Goal: Task Accomplishment & Management: Manage account settings

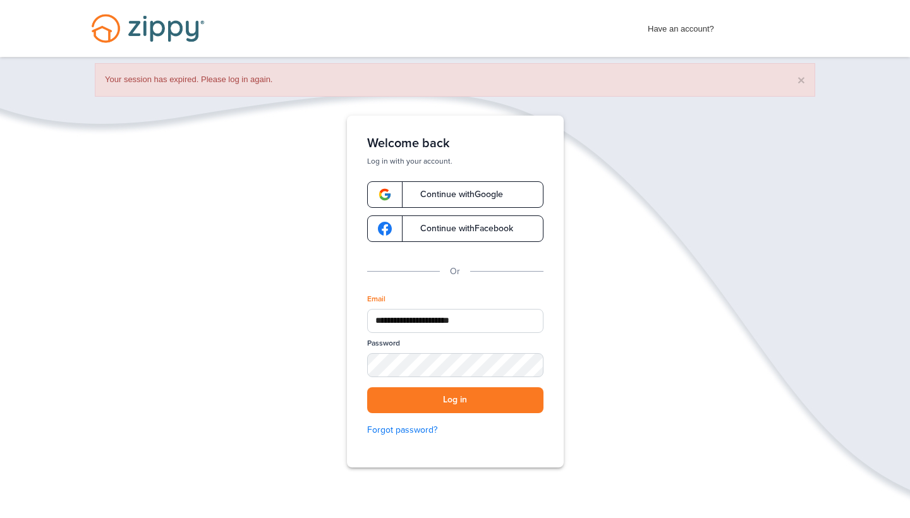
type input "**********"
click at [527, 366] on div "SHOW" at bounding box center [528, 366] width 28 height 12
click at [430, 401] on button "Log in" at bounding box center [455, 400] width 176 height 26
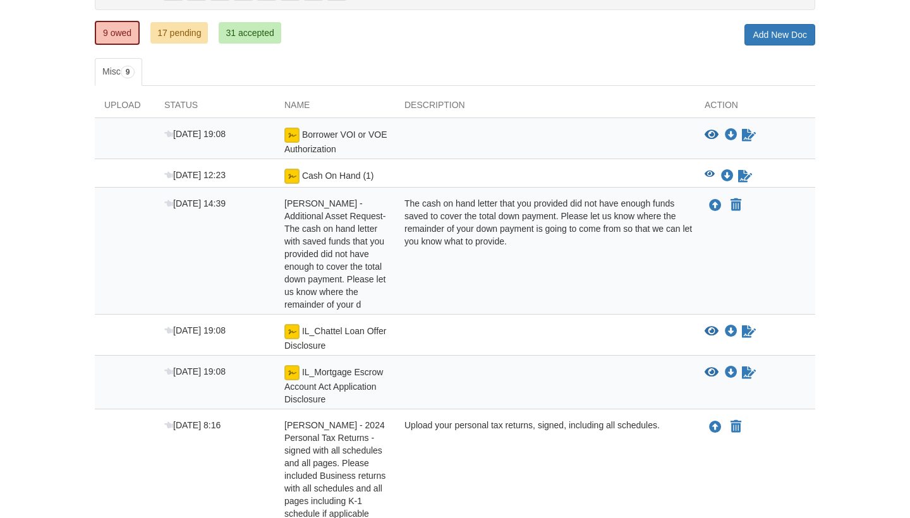
scroll to position [146, 0]
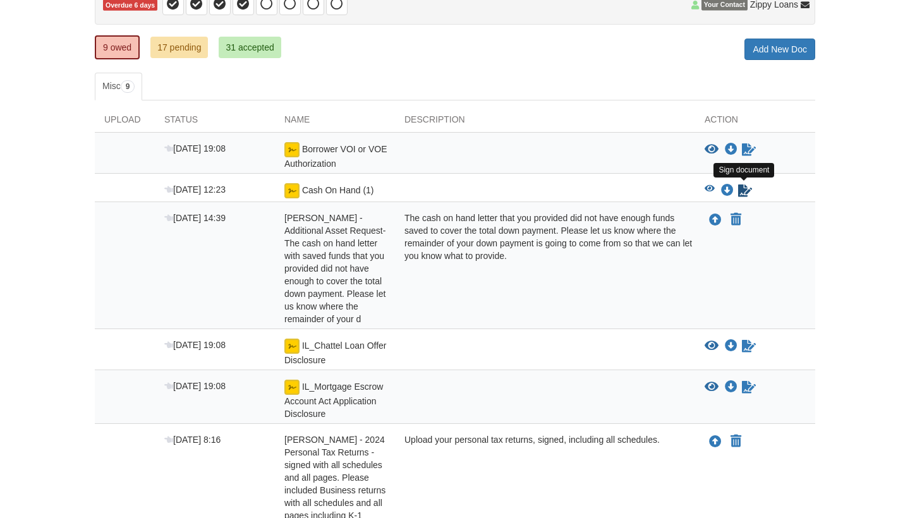
click at [743, 190] on icon "Sign Form" at bounding box center [745, 191] width 14 height 13
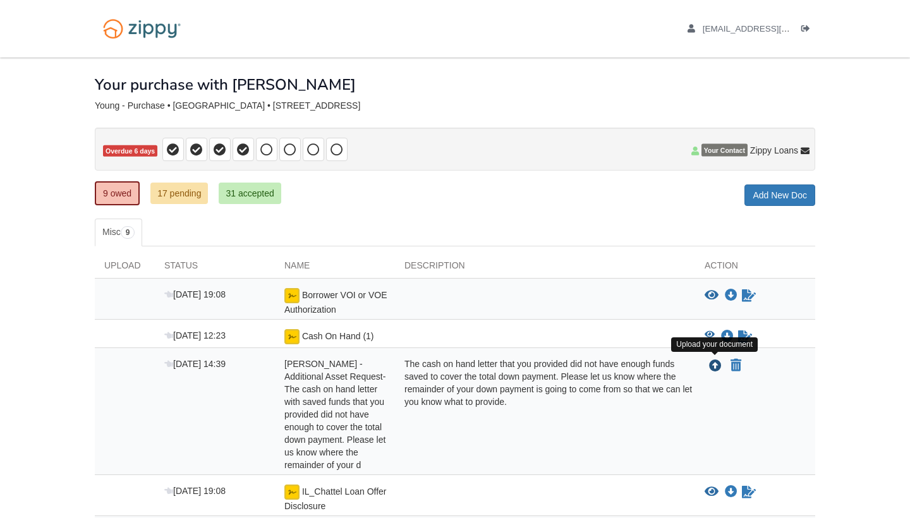
click at [716, 363] on icon "Upload Devin Young - Additional Asset Request-The cash on hand letter with save…" at bounding box center [715, 366] width 13 height 13
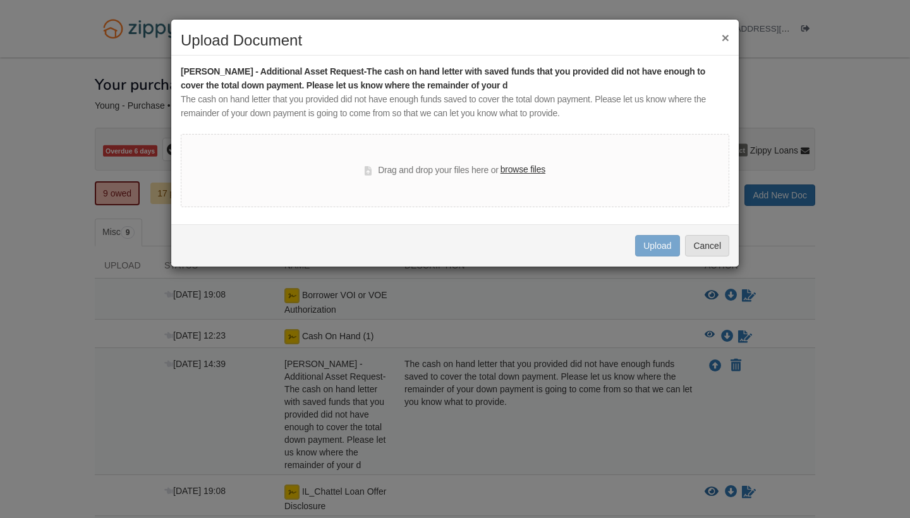
click at [523, 168] on label "browse files" at bounding box center [523, 170] width 45 height 14
click at [0, 0] on input "browse files" at bounding box center [0, 0] width 0 height 0
click at [724, 36] on button "×" at bounding box center [726, 37] width 8 height 13
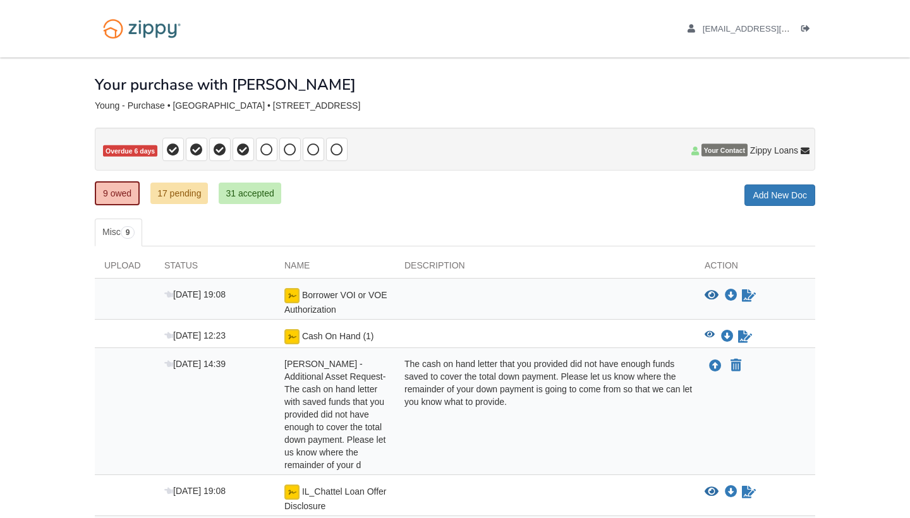
click at [114, 196] on link "9 owed" at bounding box center [117, 193] width 45 height 24
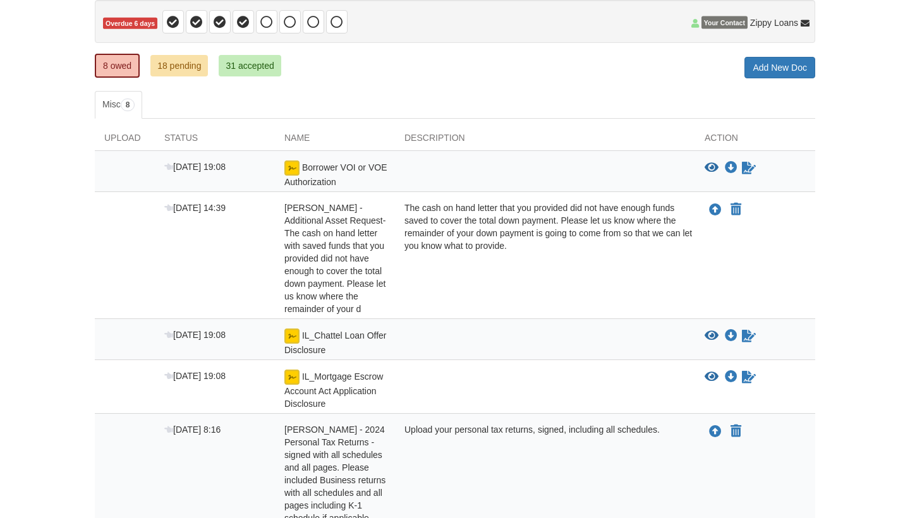
scroll to position [119, 0]
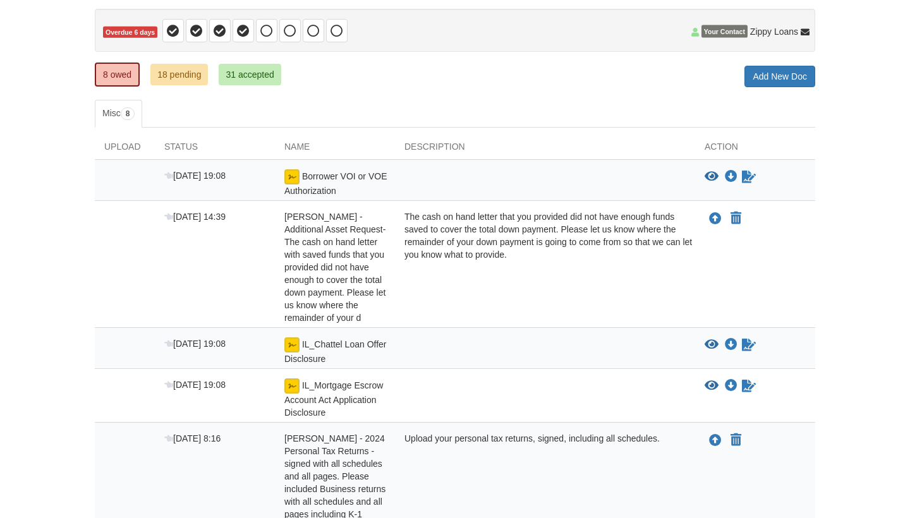
click at [176, 73] on link "18 pending" at bounding box center [179, 74] width 58 height 21
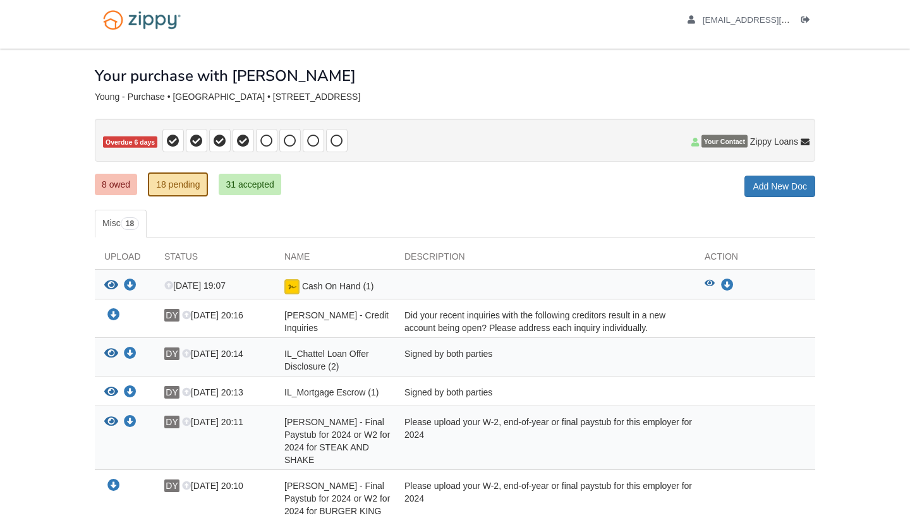
scroll to position [-1, 0]
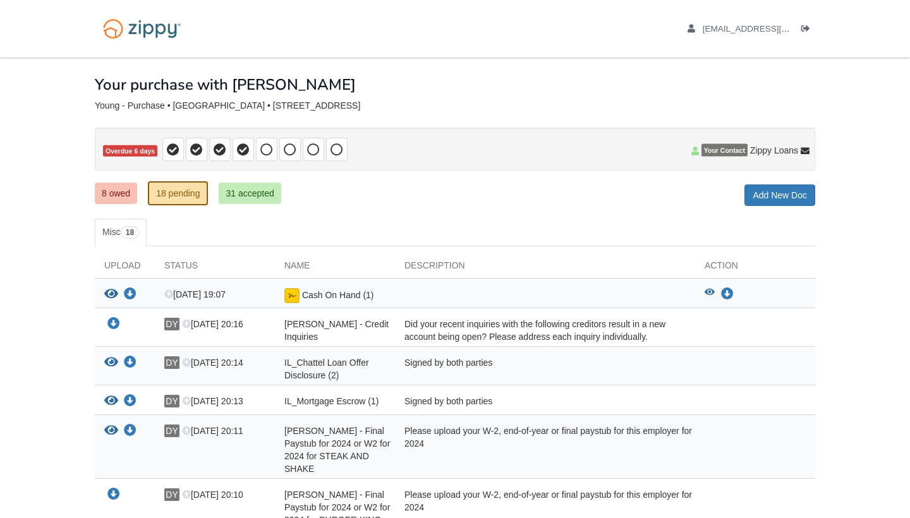
click at [115, 191] on link "8 owed" at bounding box center [116, 193] width 42 height 21
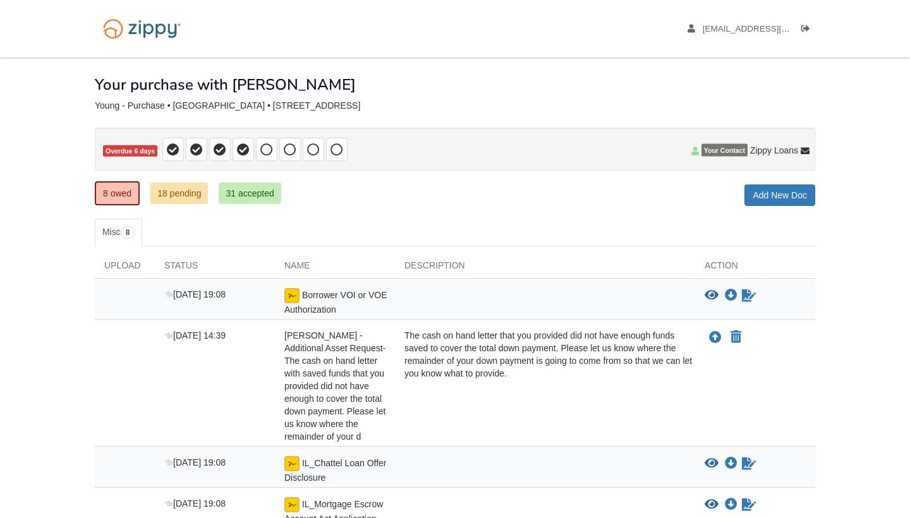
click at [492, 387] on div "The cash on hand letter that you provided did not have enough funds saved to co…" at bounding box center [545, 386] width 300 height 114
